Goal: Information Seeking & Learning: Find specific fact

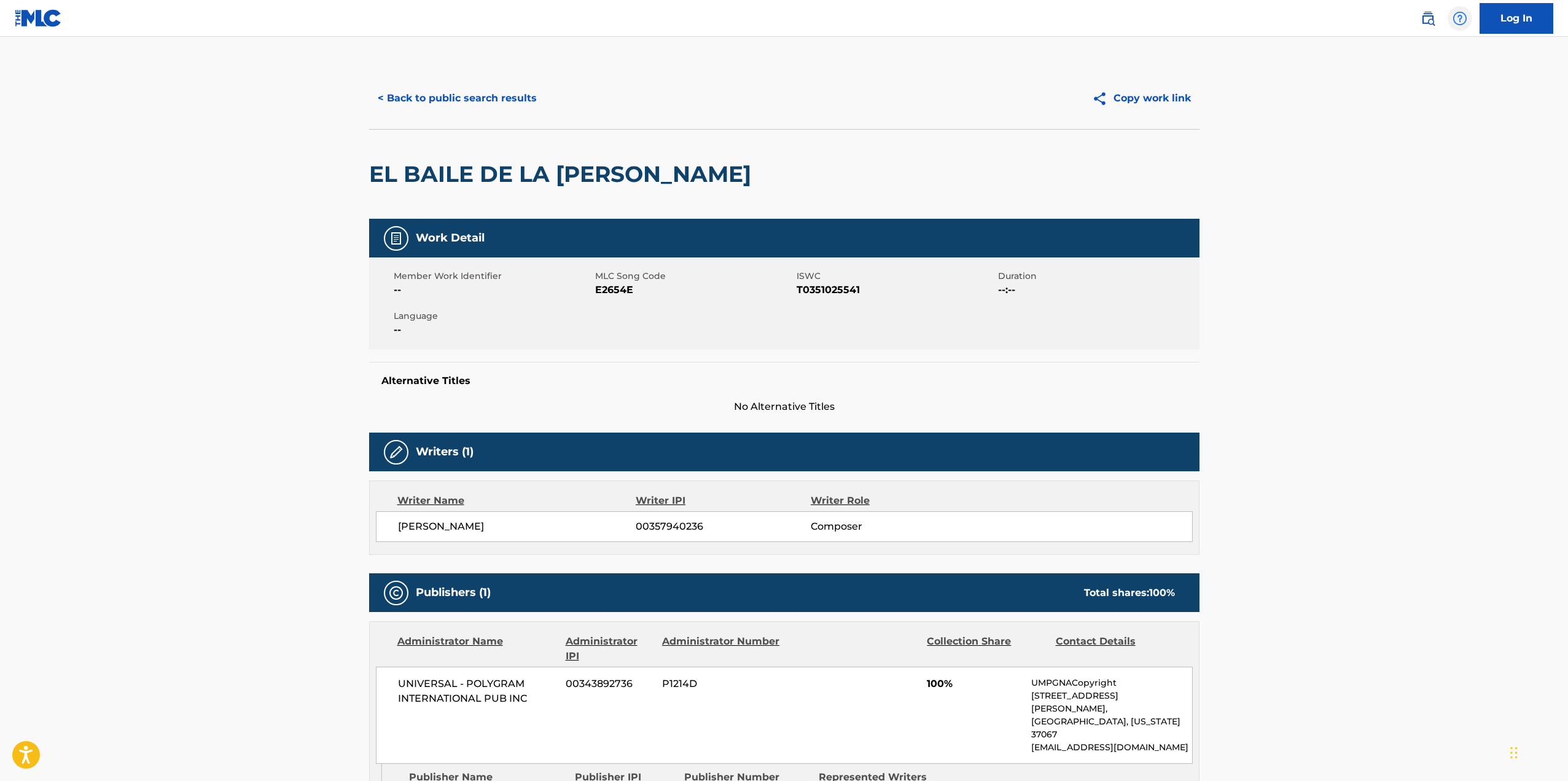
click at [1459, 27] on div at bounding box center [1460, 18] width 24 height 25
click at [1460, 63] on link "Contact us" at bounding box center [1459, 77] width 104 height 30
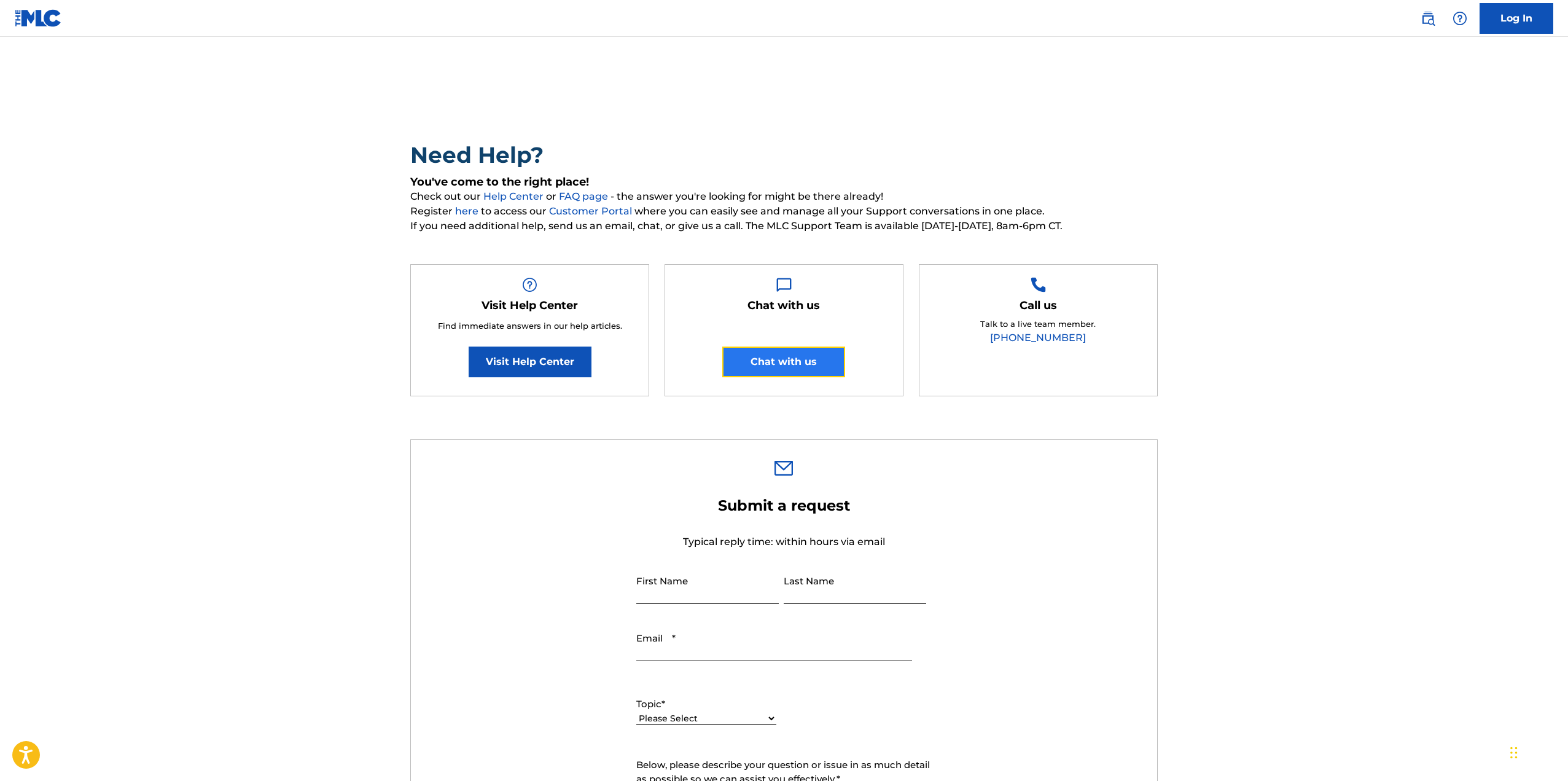
click at [794, 362] on button "Chat with us" at bounding box center [784, 362] width 123 height 31
drag, startPoint x: 543, startPoint y: 576, endPoint x: 615, endPoint y: 580, distance: 72.1
click at [543, 576] on form "Submit a request Typical reply time: within hours via email First Name Last Nam…" at bounding box center [784, 753] width 746 height 514
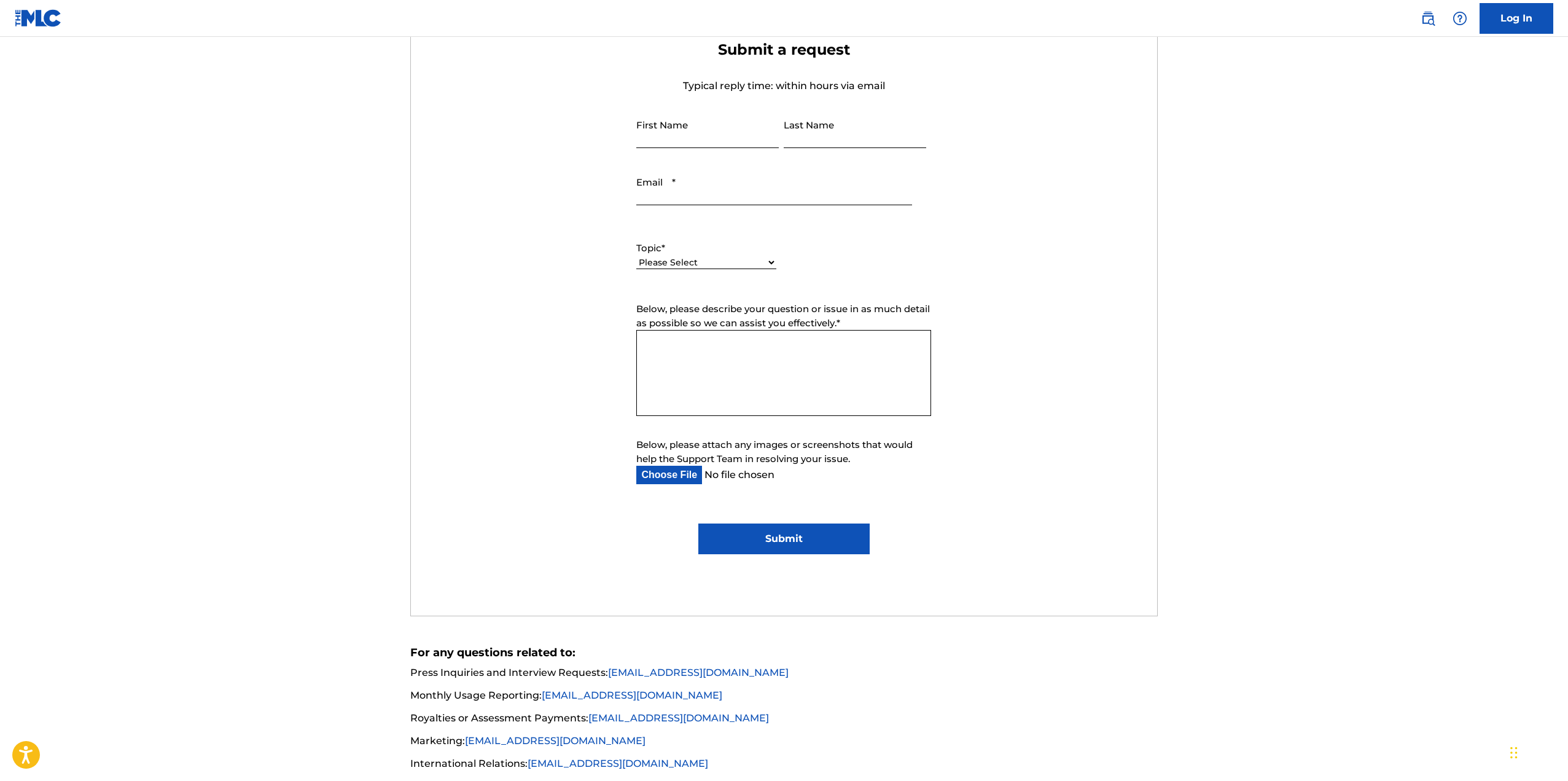
scroll to position [558, 0]
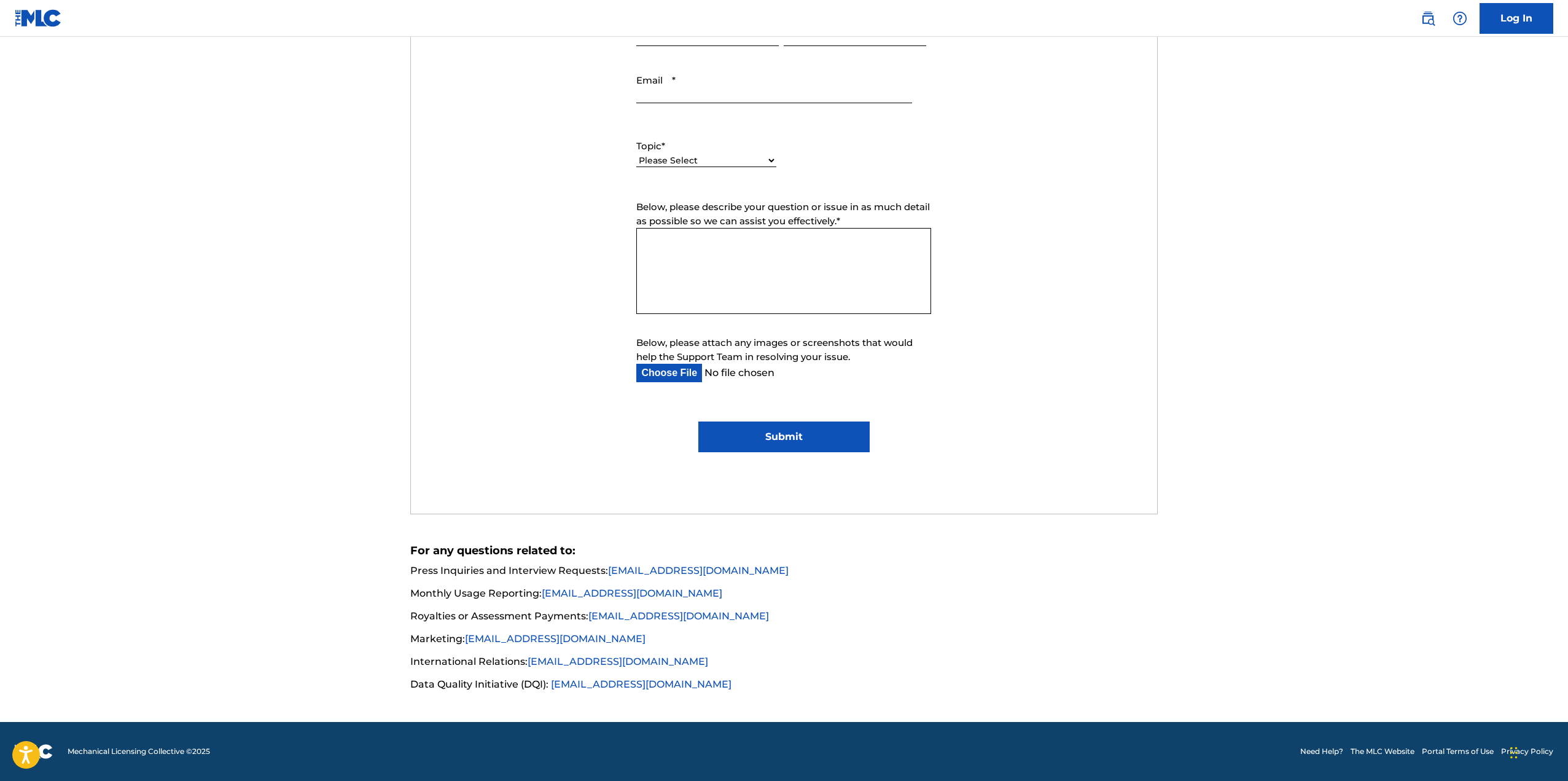
drag, startPoint x: 1263, startPoint y: 336, endPoint x: 1216, endPoint y: 286, distance: 68.6
click at [1263, 335] on main "Need Help? You've come to the right place! Check out our Help Center or FAQ pag…" at bounding box center [784, 100] width 1568 height 1243
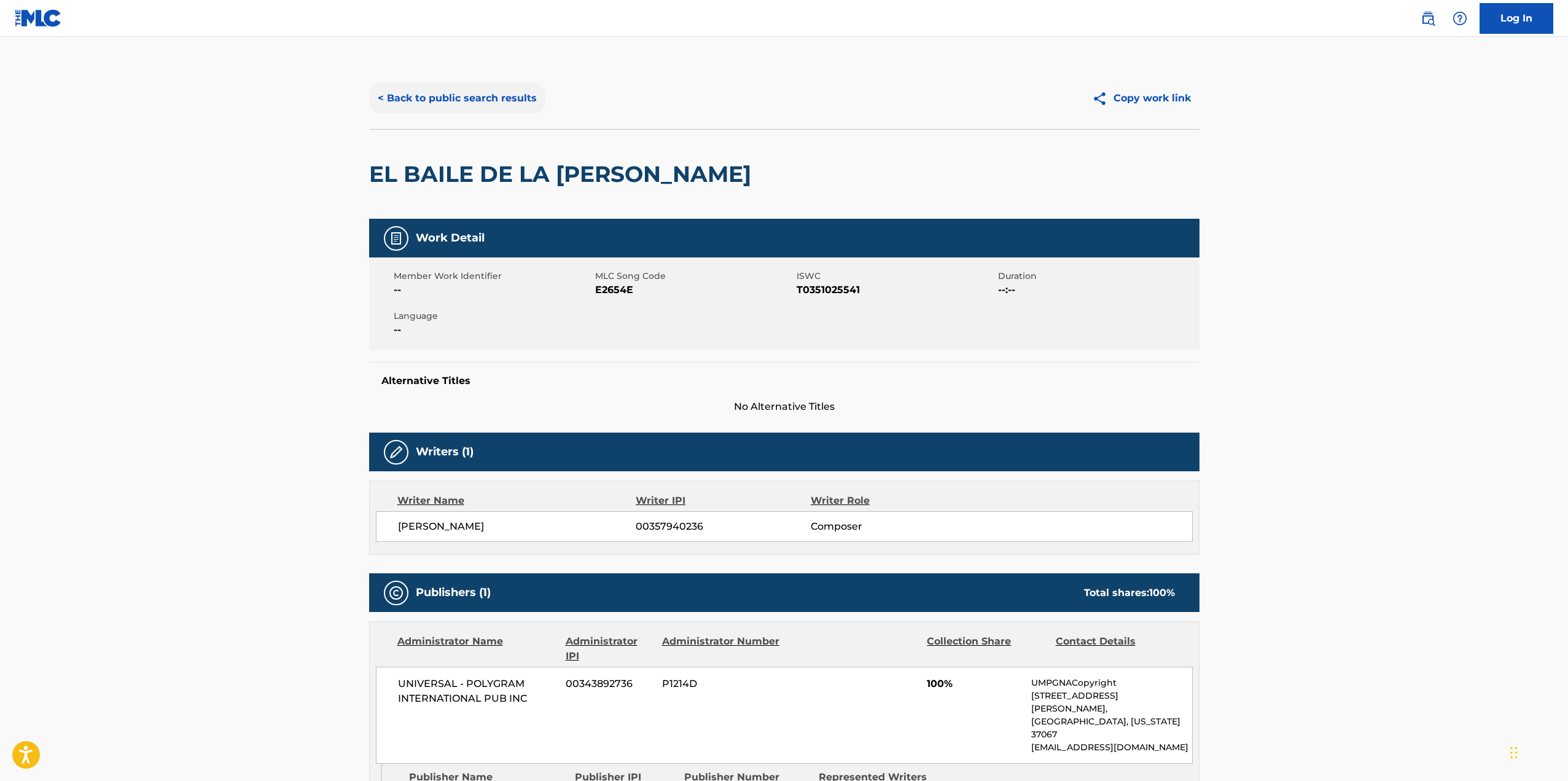
click at [381, 95] on button "< Back to public search results" at bounding box center [457, 98] width 176 height 31
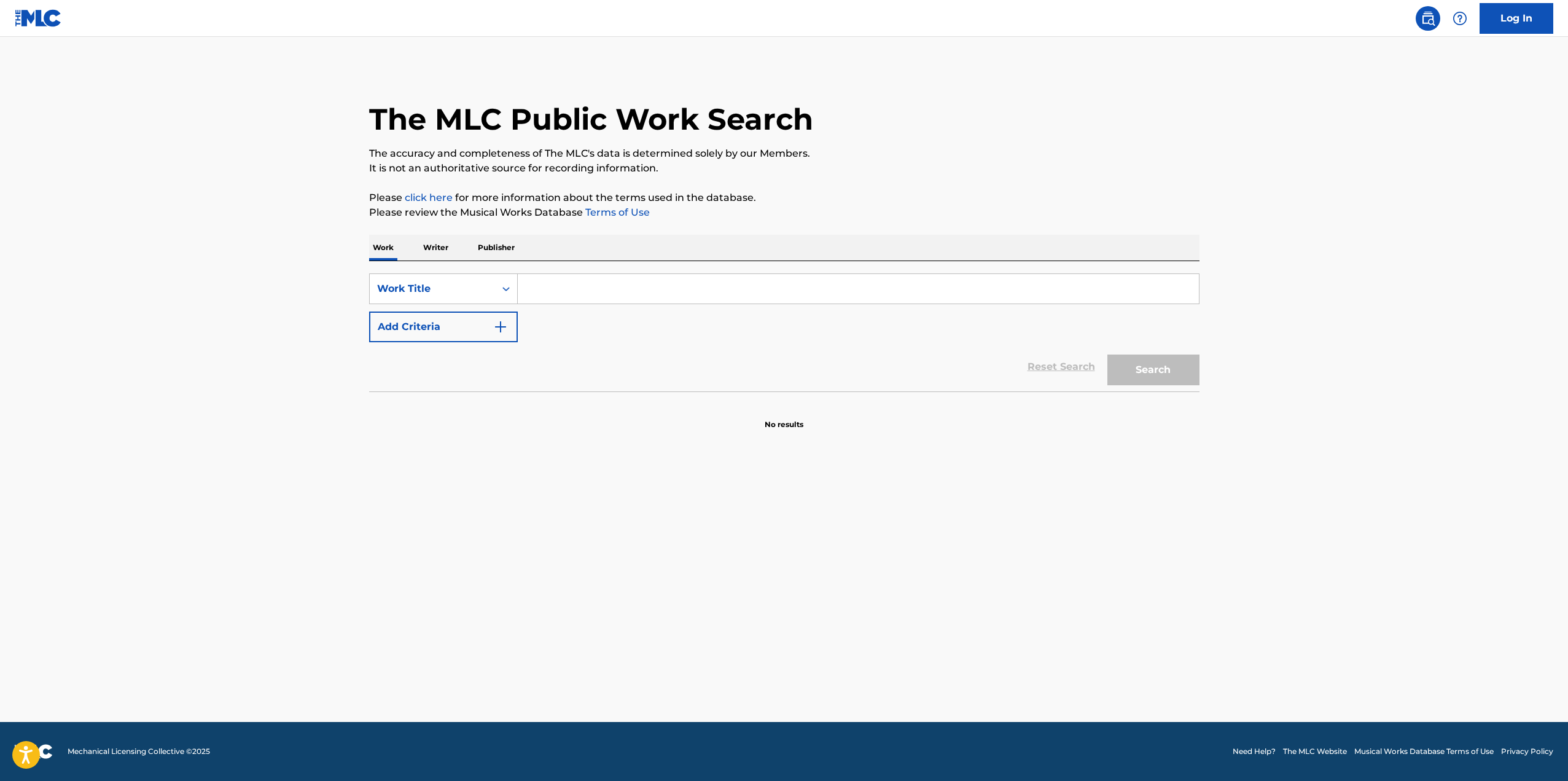
click at [590, 290] on input "Search Form" at bounding box center [859, 289] width 681 height 30
type input "el baile de la [PERSON_NAME]"
click at [1107, 355] on button "Search" at bounding box center [1153, 370] width 92 height 31
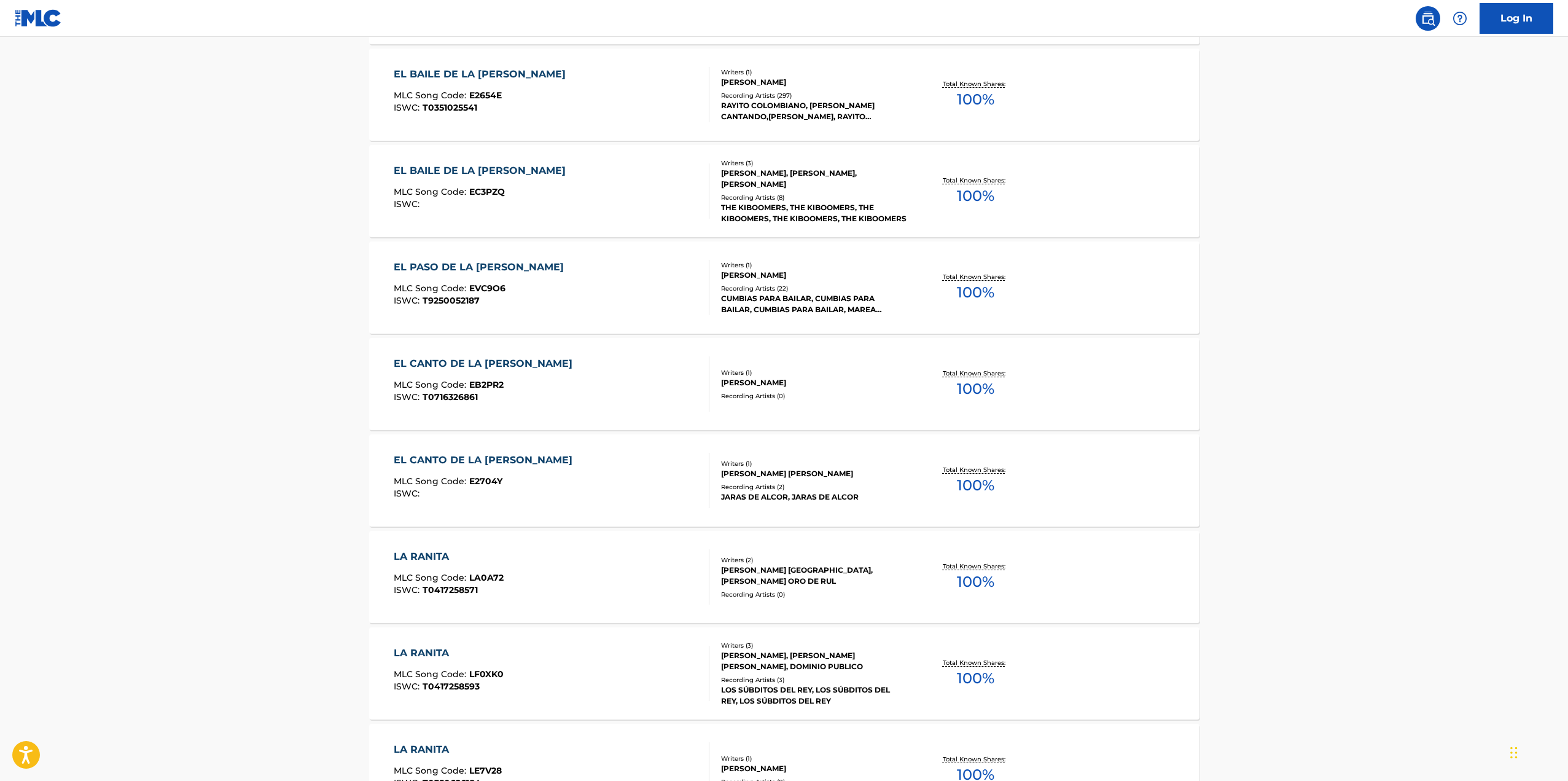
scroll to position [676, 0]
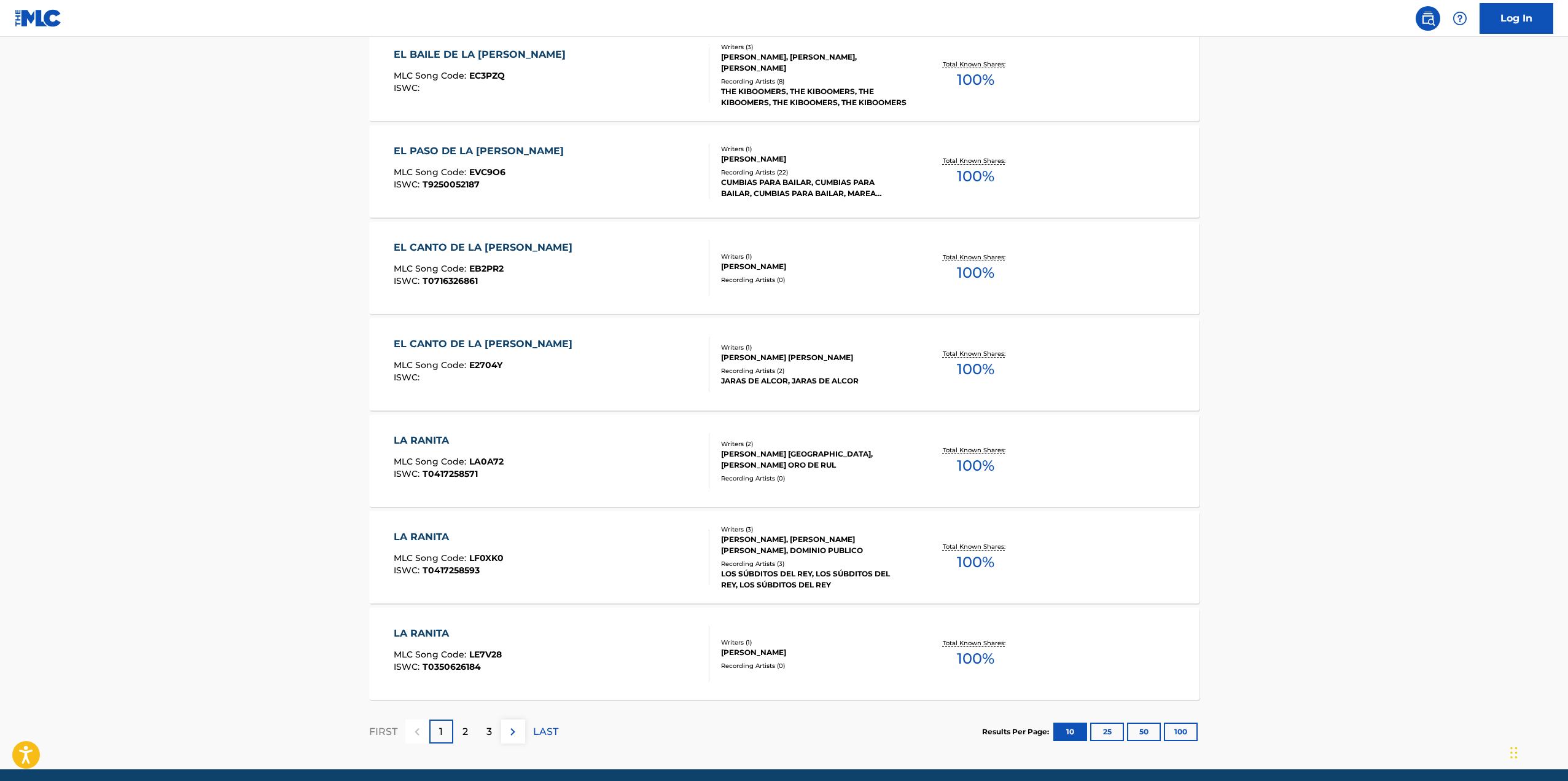
drag, startPoint x: 468, startPoint y: 737, endPoint x: 496, endPoint y: 714, distance: 36.2
click at [468, 736] on div "2" at bounding box center [465, 731] width 24 height 24
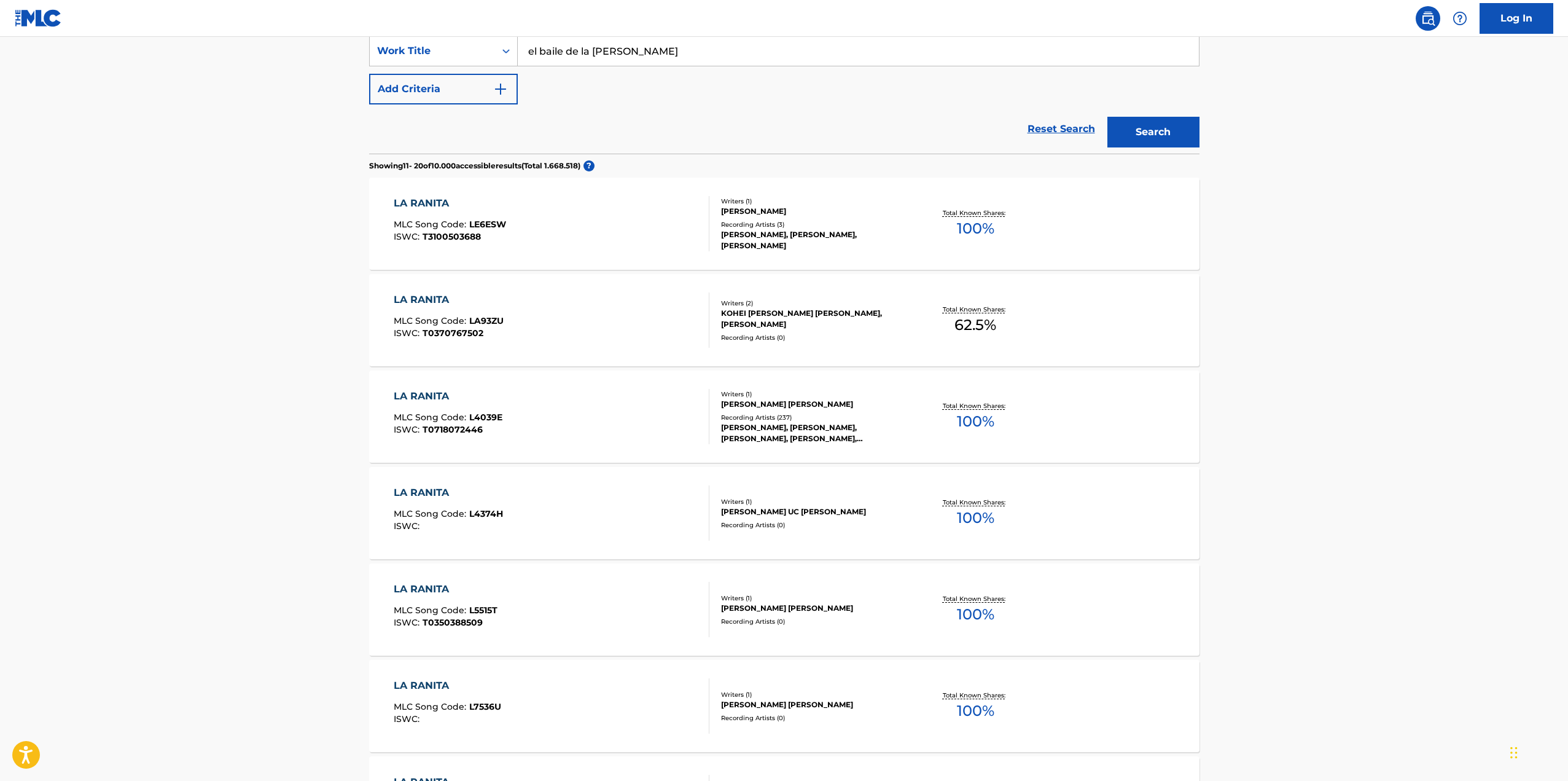
scroll to position [307, 0]
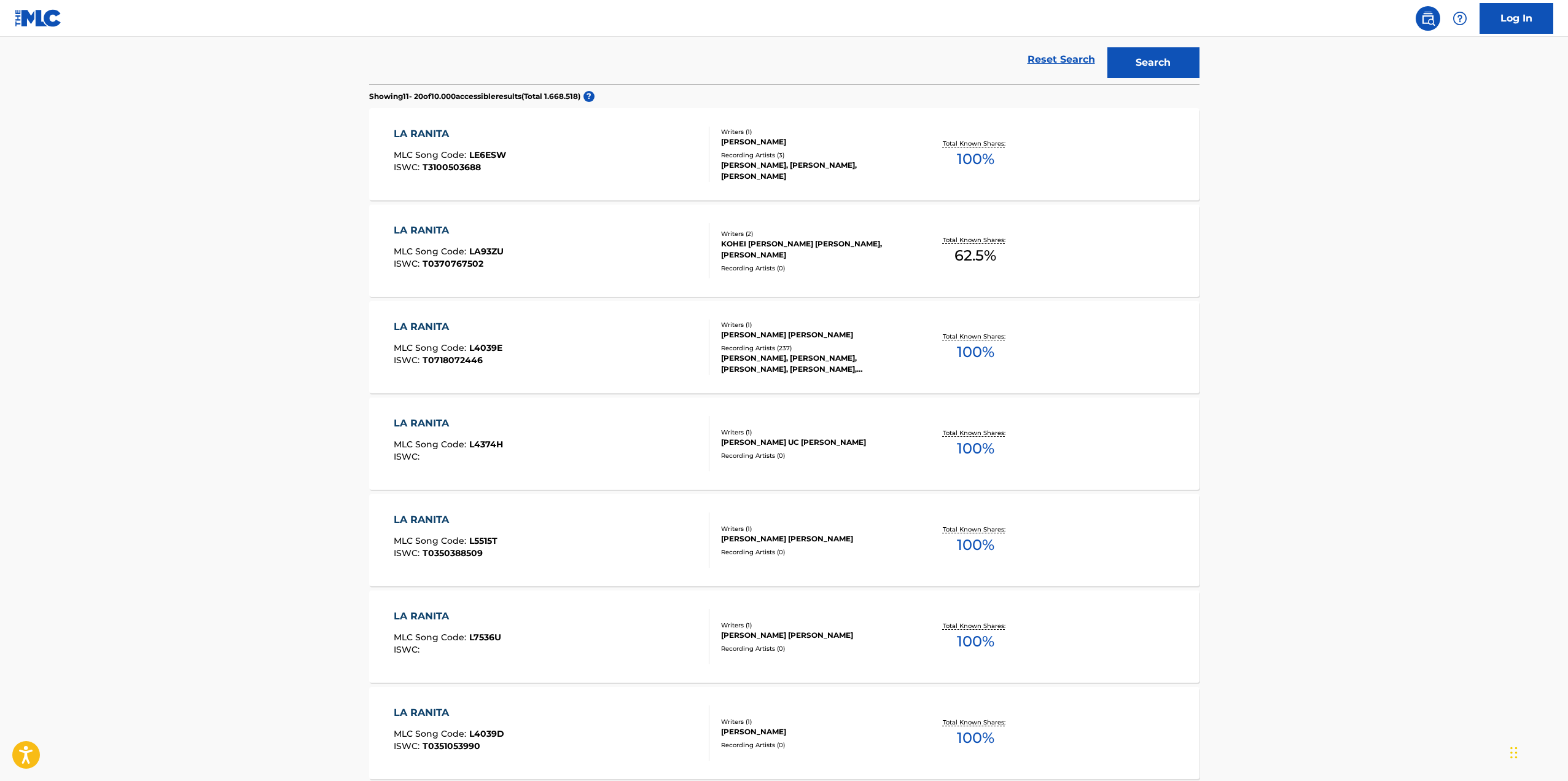
click at [637, 343] on div "LA [PERSON_NAME] MLC Song Code : L4039E ISWC : T0718072446" at bounding box center [551, 347] width 316 height 55
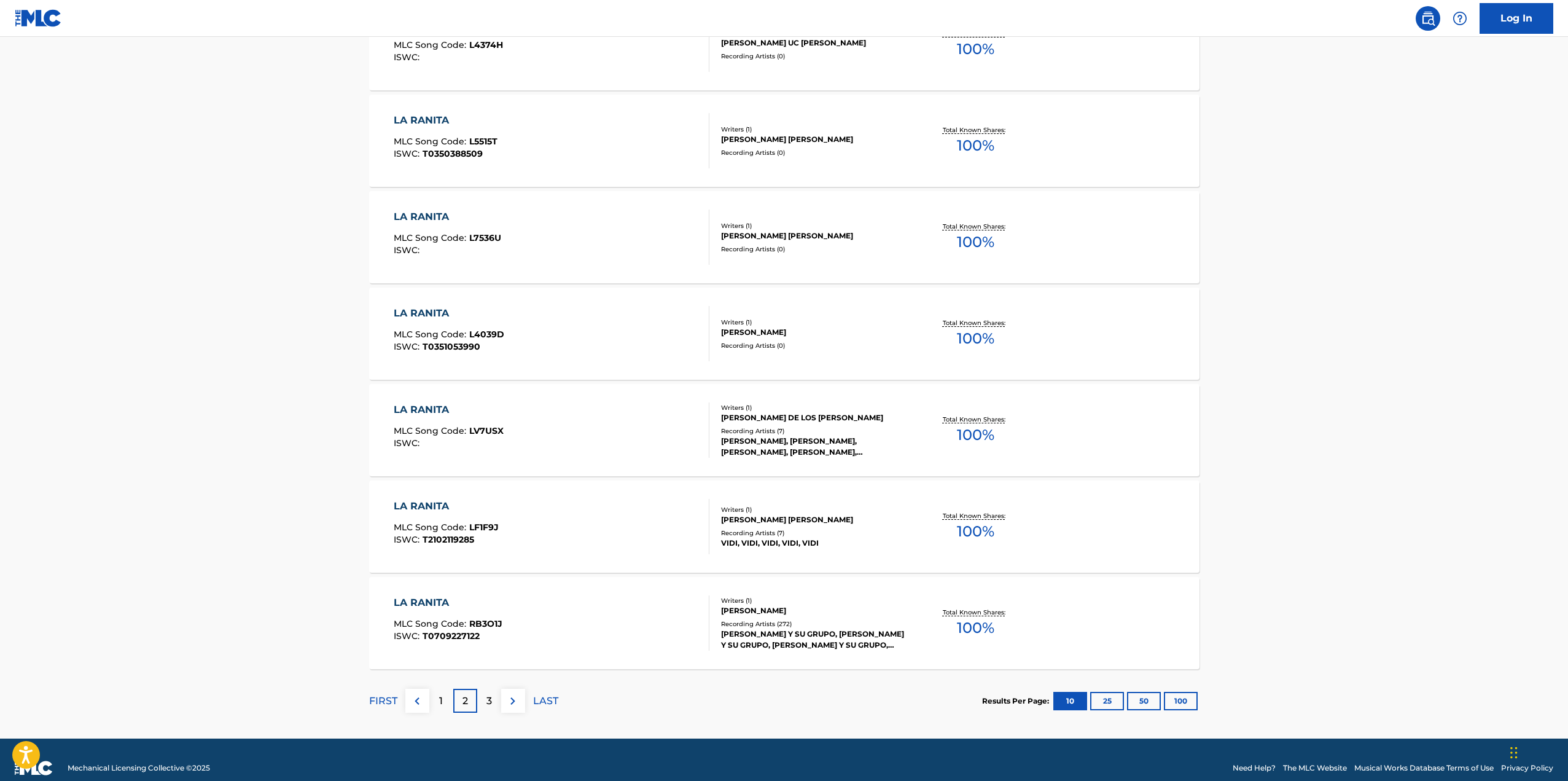
scroll to position [708, 0]
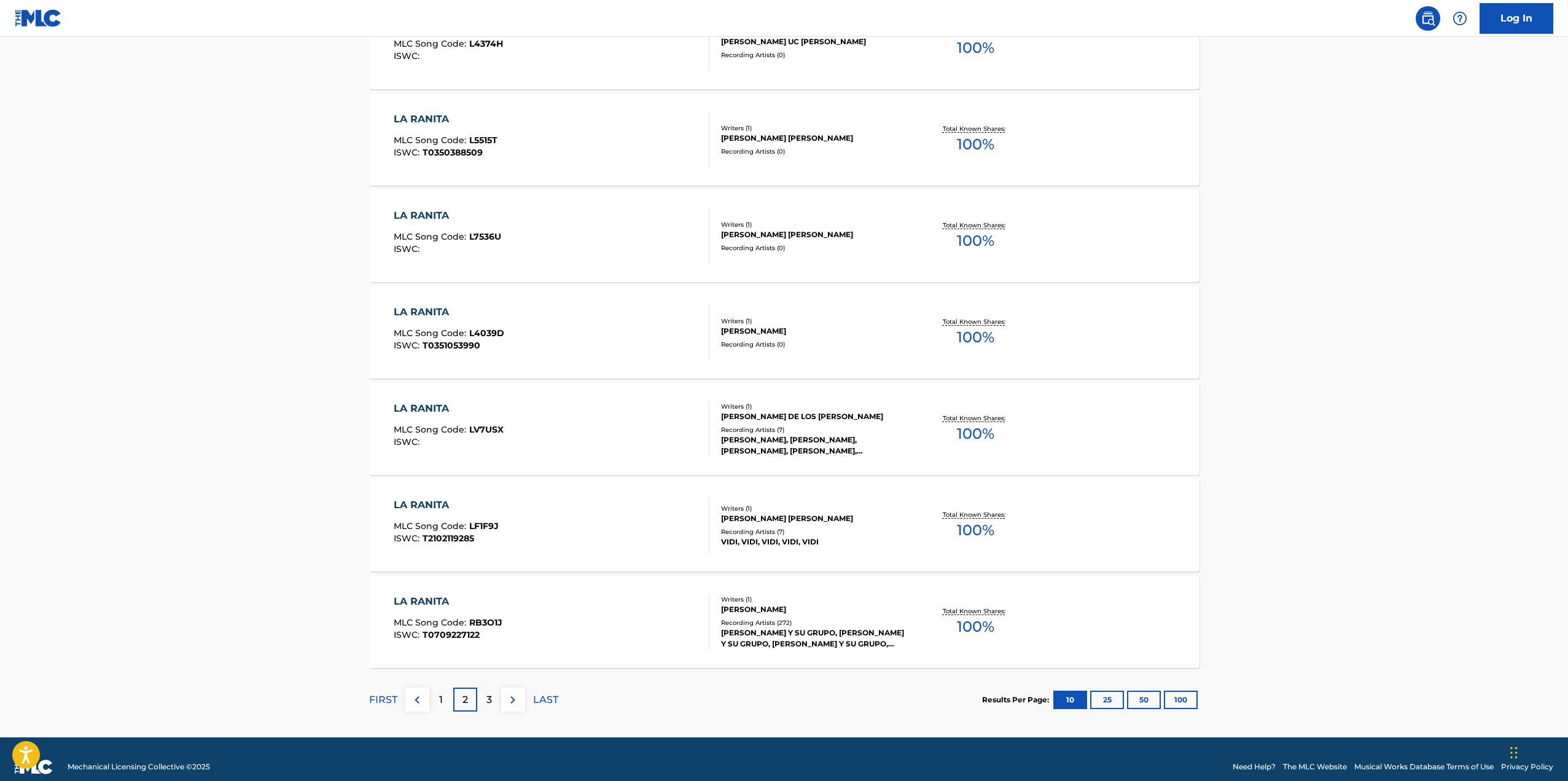
click at [439, 705] on p "1" at bounding box center [441, 699] width 4 height 15
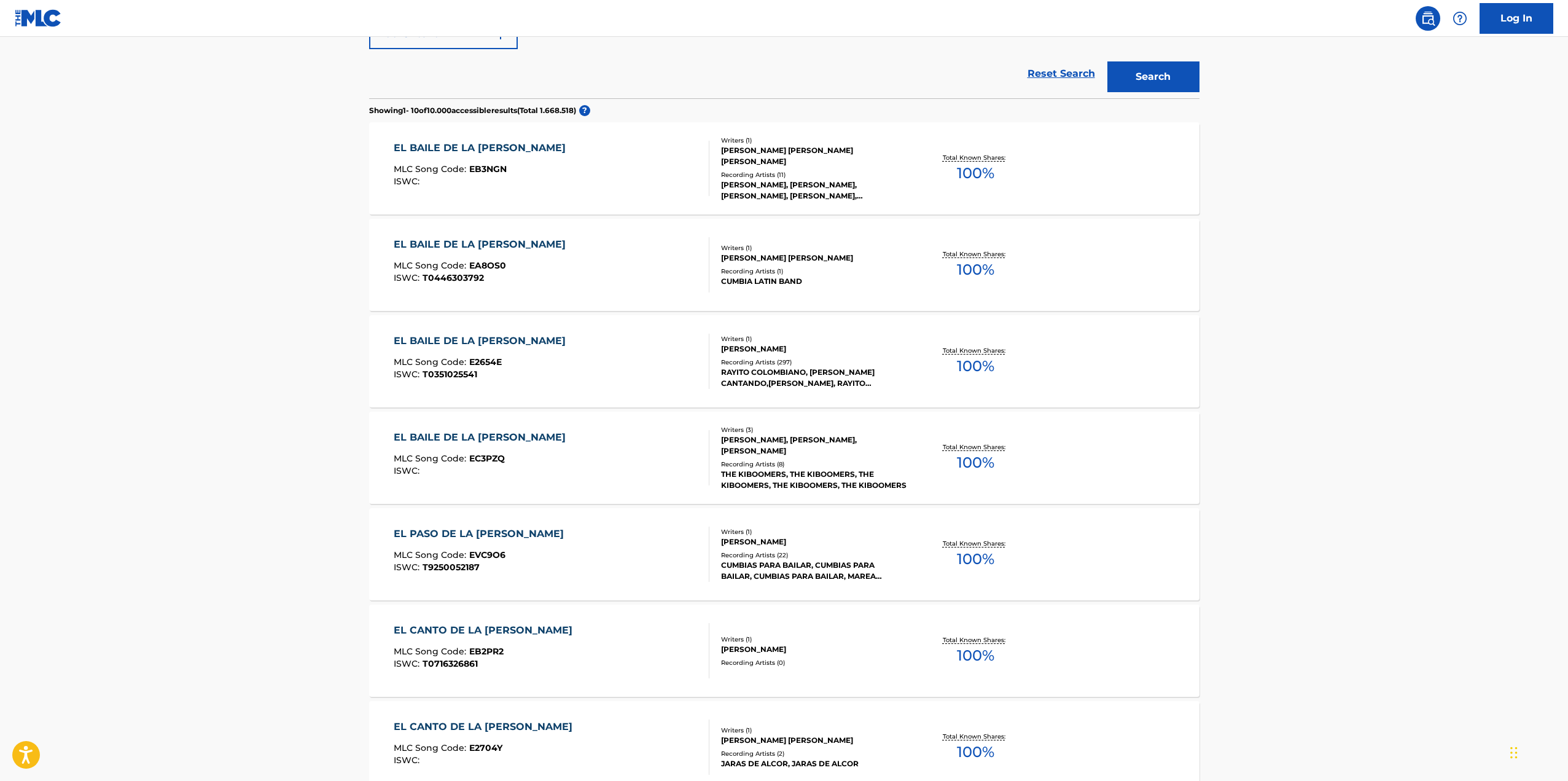
scroll to position [369, 0]
